Goal: Task Accomplishment & Management: Manage account settings

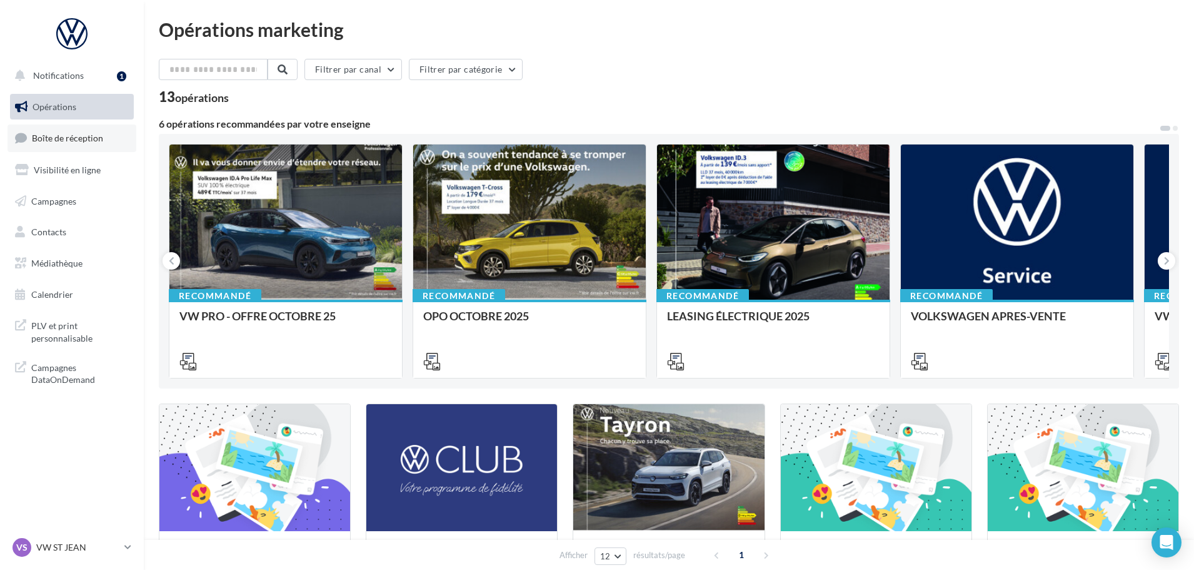
click at [38, 142] on span "Boîte de réception" at bounding box center [67, 138] width 71 height 11
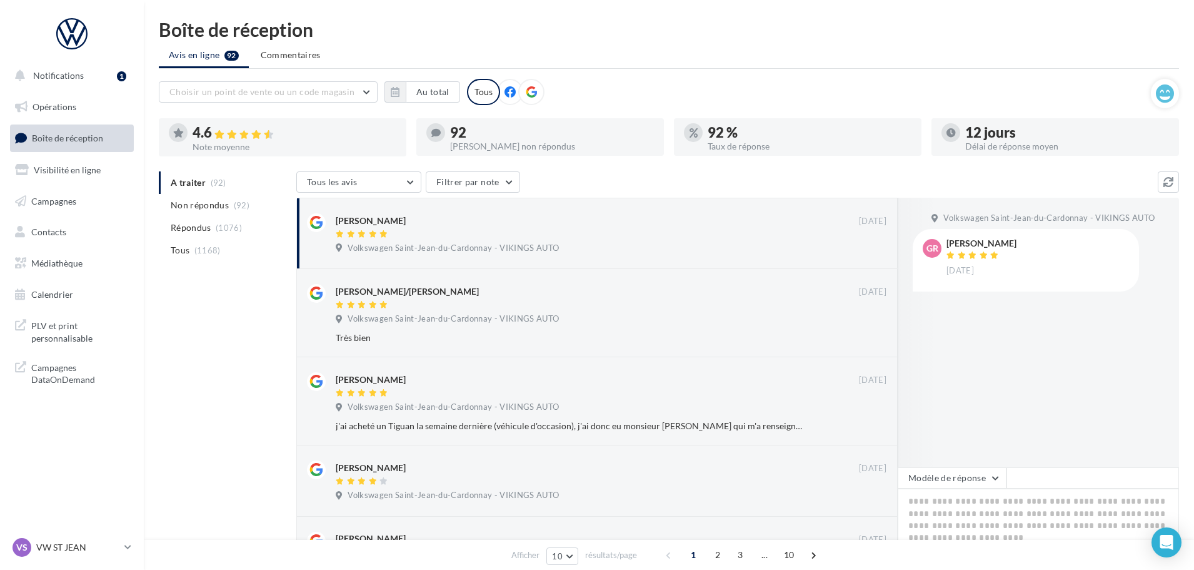
click at [84, 532] on nav "Notifications 1 Opérations Boîte de réception Visibilité en ligne Campagnes Con…" at bounding box center [72, 285] width 144 height 570
click at [81, 543] on p "VW ST JEAN" at bounding box center [77, 547] width 83 height 13
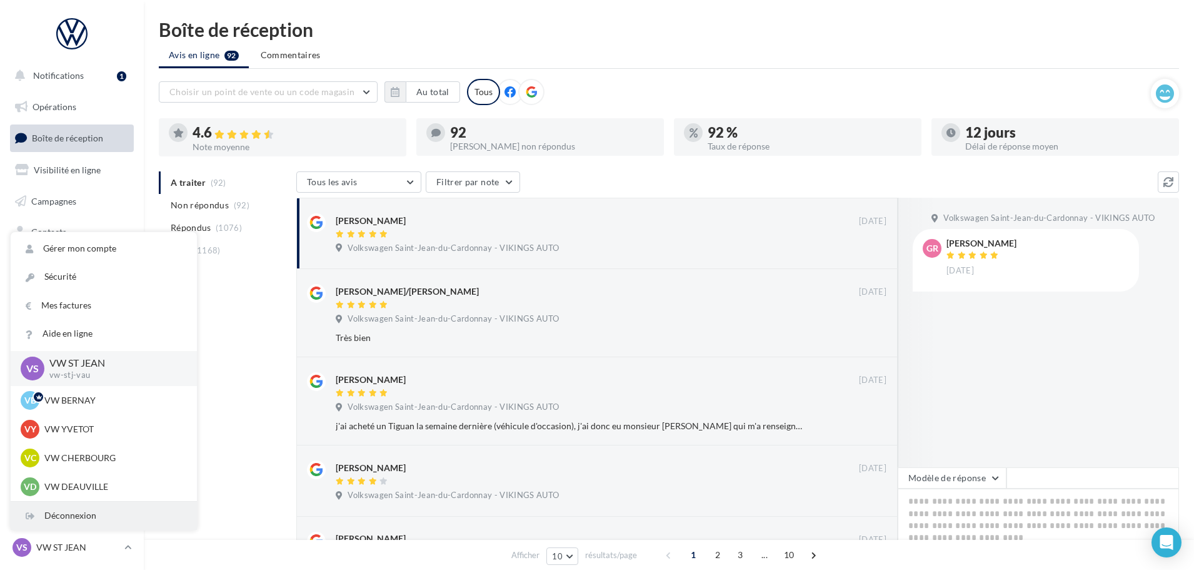
click at [79, 519] on div "Déconnexion" at bounding box center [104, 516] width 186 height 28
